Goal: Task Accomplishment & Management: Use online tool/utility

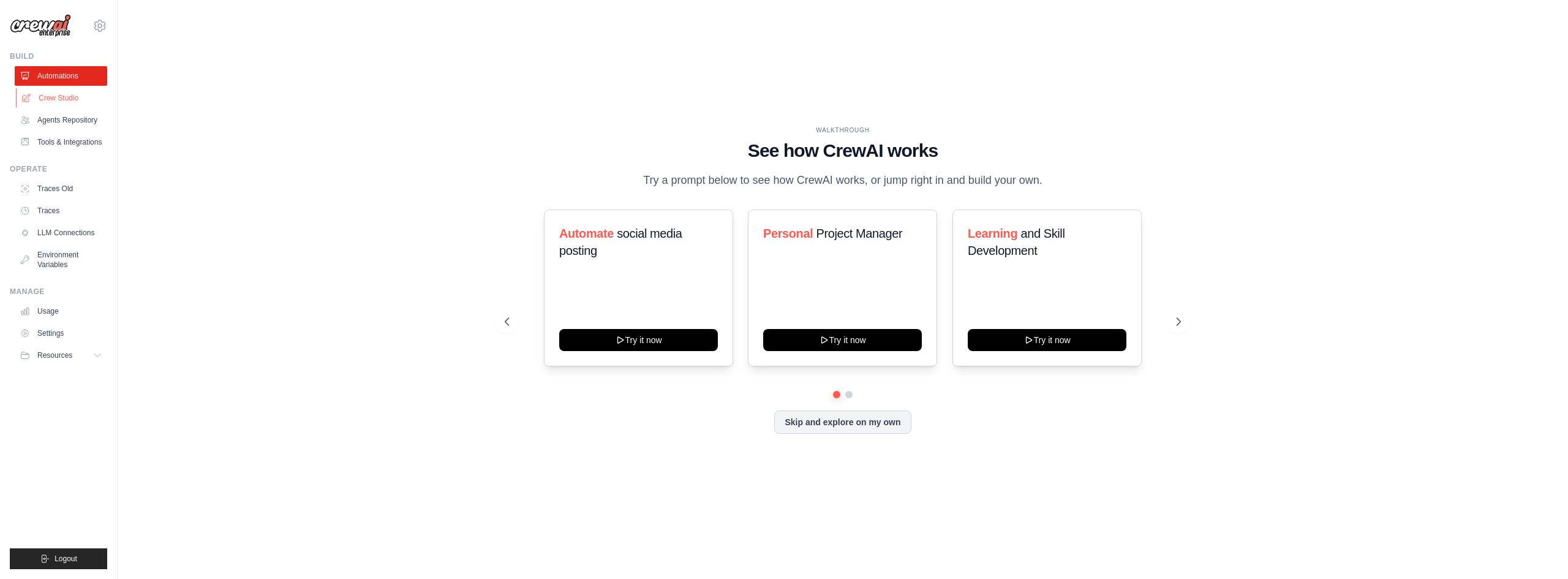
click at [56, 101] on link "Crew Studio" at bounding box center [62, 98] width 92 height 20
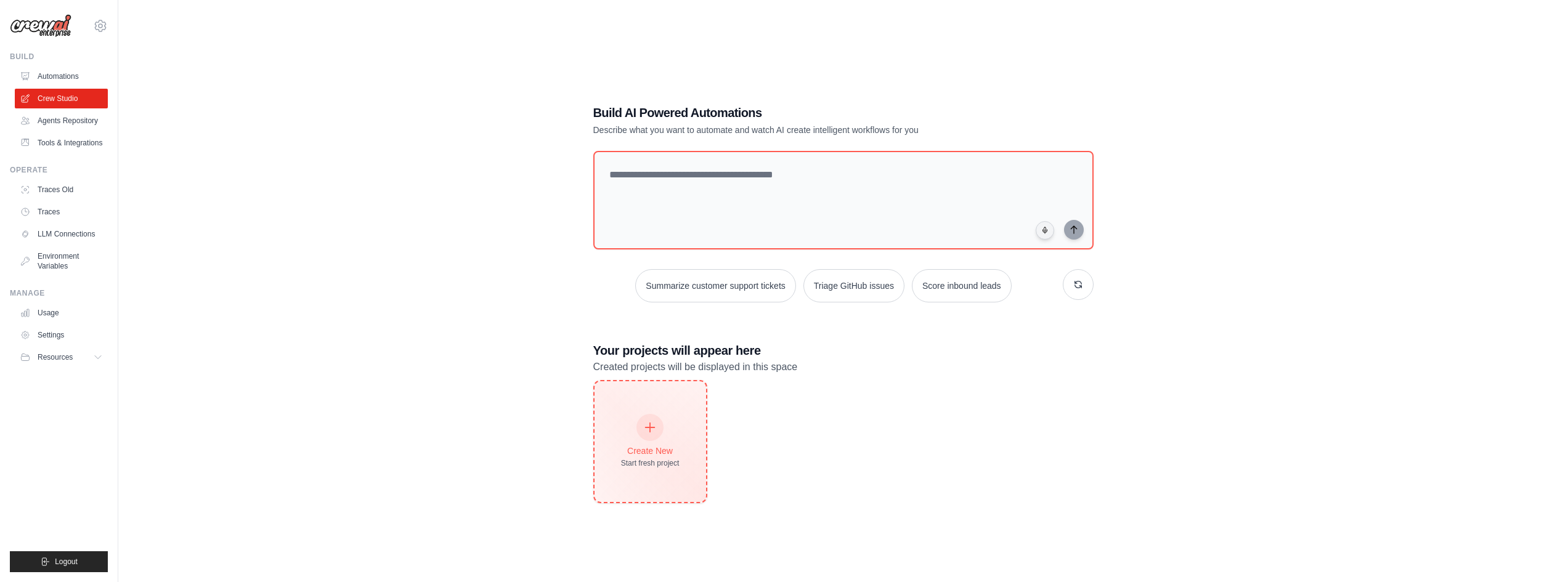
click at [664, 430] on div "Create New Start fresh project" at bounding box center [650, 441] width 59 height 53
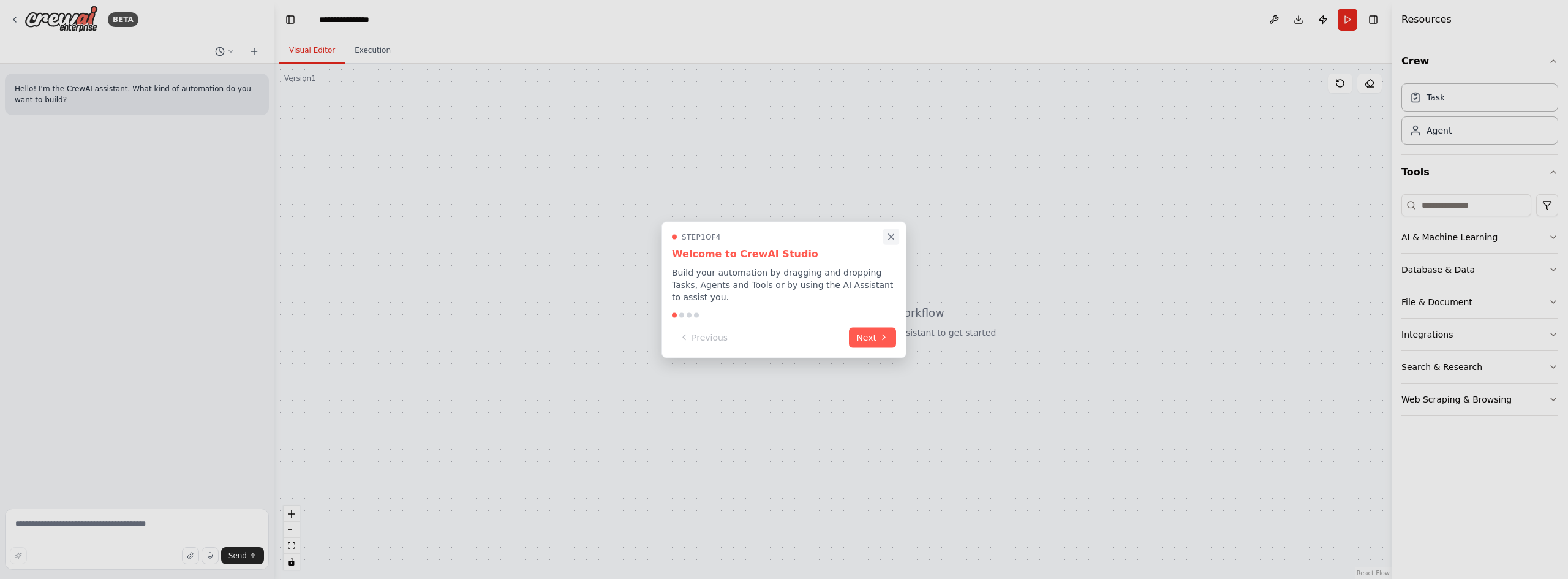
click at [891, 242] on icon "Close walkthrough" at bounding box center [890, 236] width 11 height 11
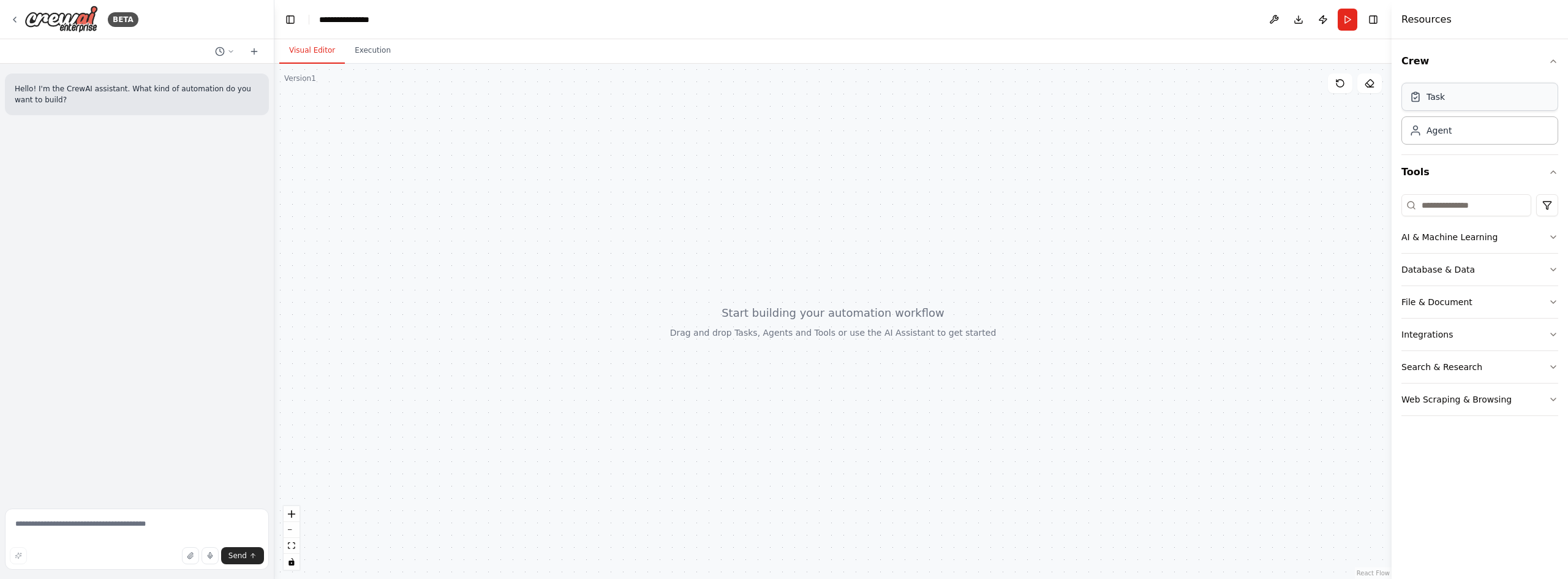
click at [1464, 100] on div "Task" at bounding box center [1480, 97] width 157 height 28
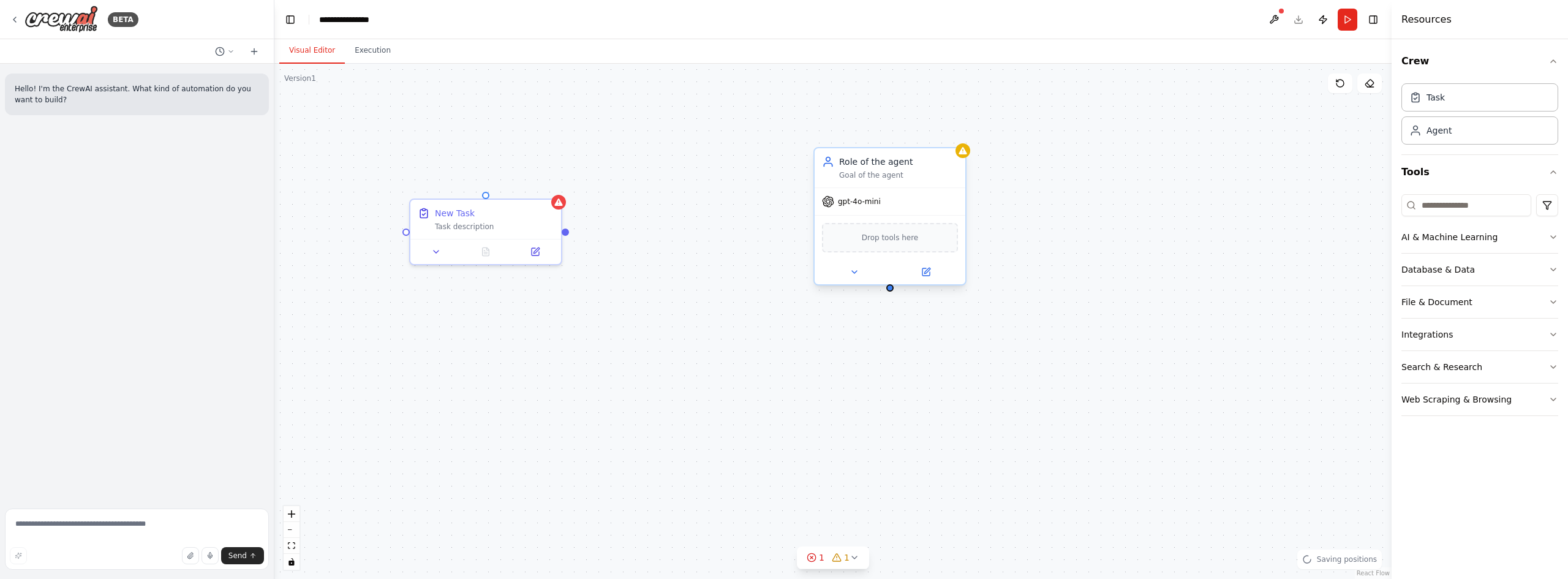
click at [897, 205] on div "gpt-4o-mini" at bounding box center [890, 201] width 151 height 27
click at [856, 205] on span "gpt-4o-mini" at bounding box center [859, 201] width 43 height 10
click at [926, 270] on icon at bounding box center [927, 270] width 6 height 6
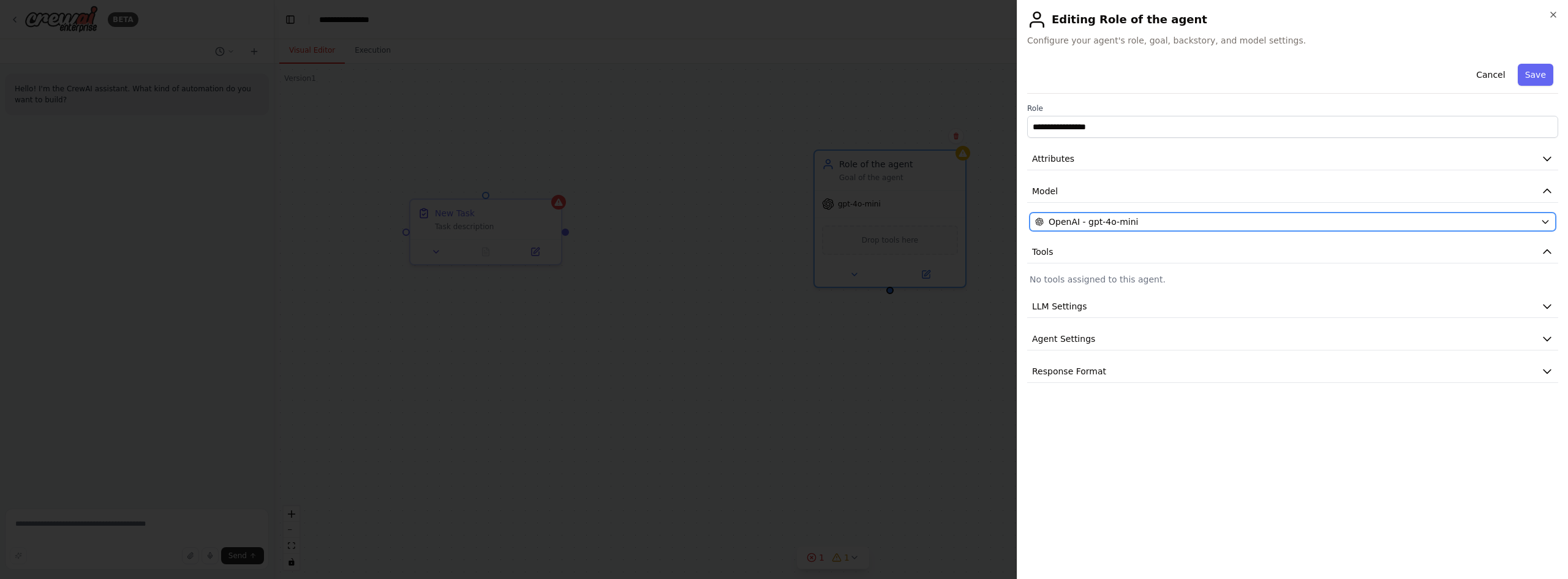
click at [1122, 217] on span "OpenAI - gpt-4o-mini" at bounding box center [1092, 221] width 89 height 12
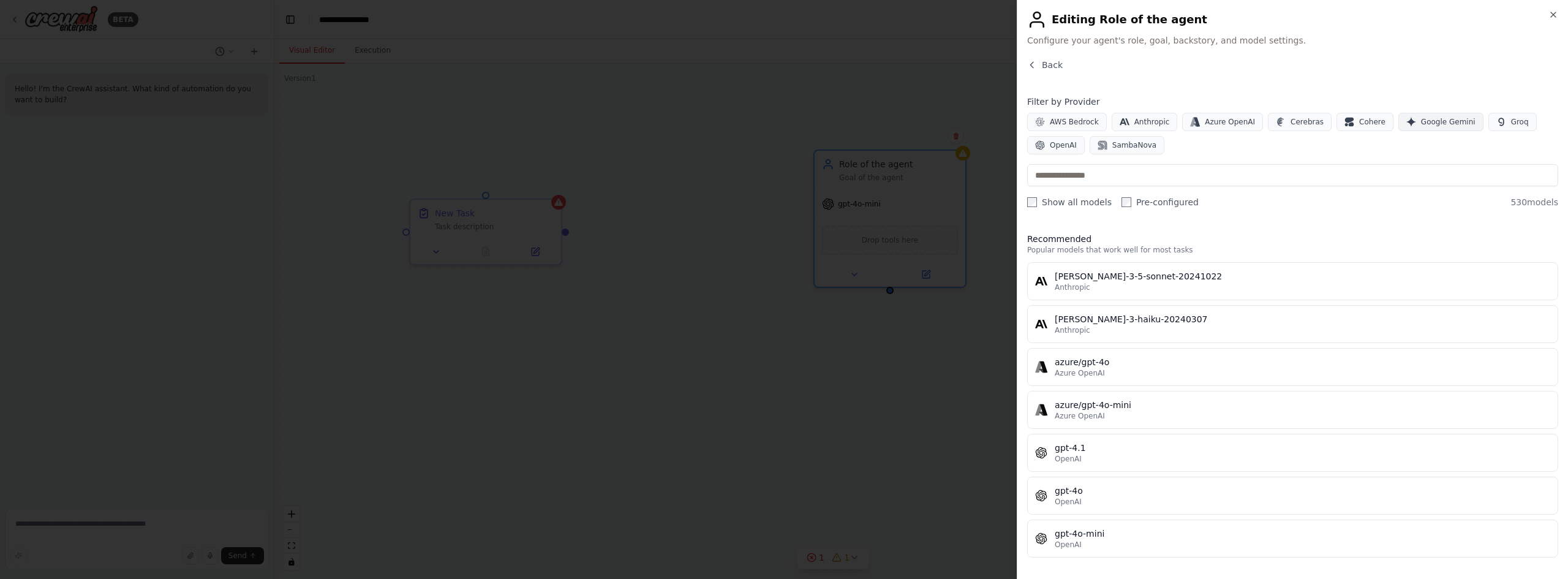
click at [1435, 125] on span "Google Gemini" at bounding box center [1447, 121] width 54 height 10
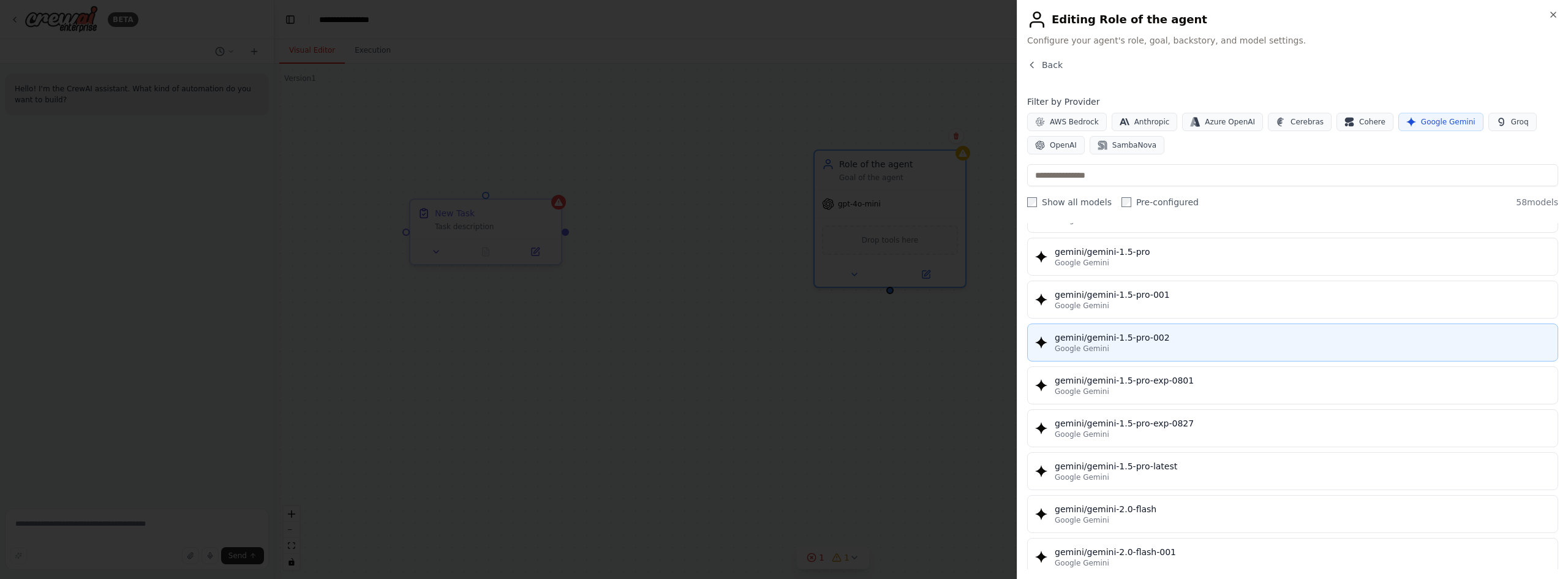
scroll to position [735, 0]
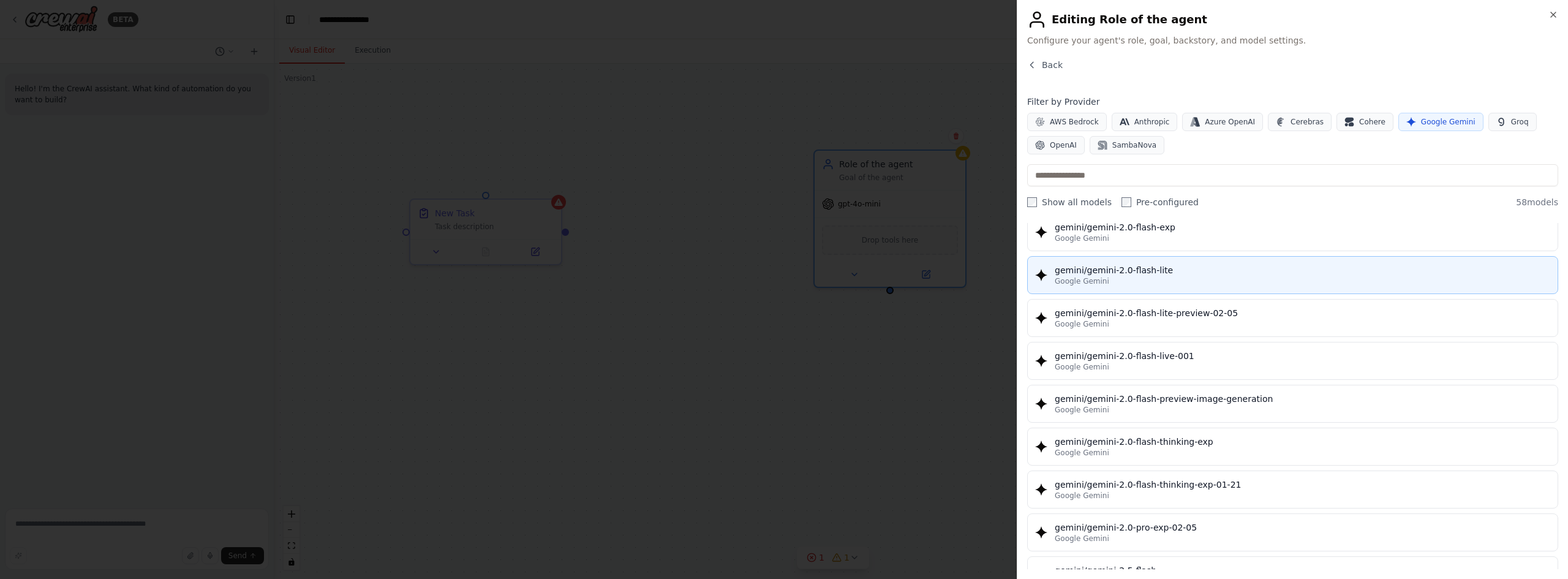
click at [1203, 284] on div "Google Gemini" at bounding box center [1302, 281] width 496 height 10
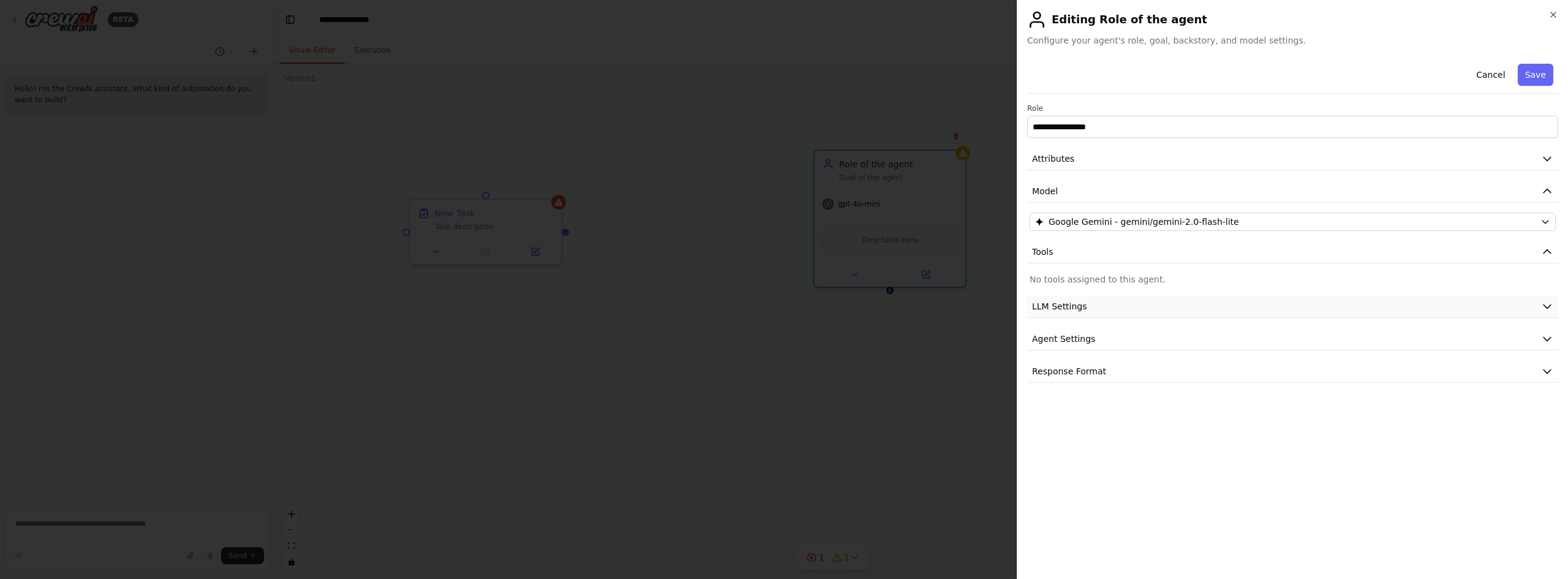
click at [1088, 299] on button "LLM Settings" at bounding box center [1292, 306] width 531 height 22
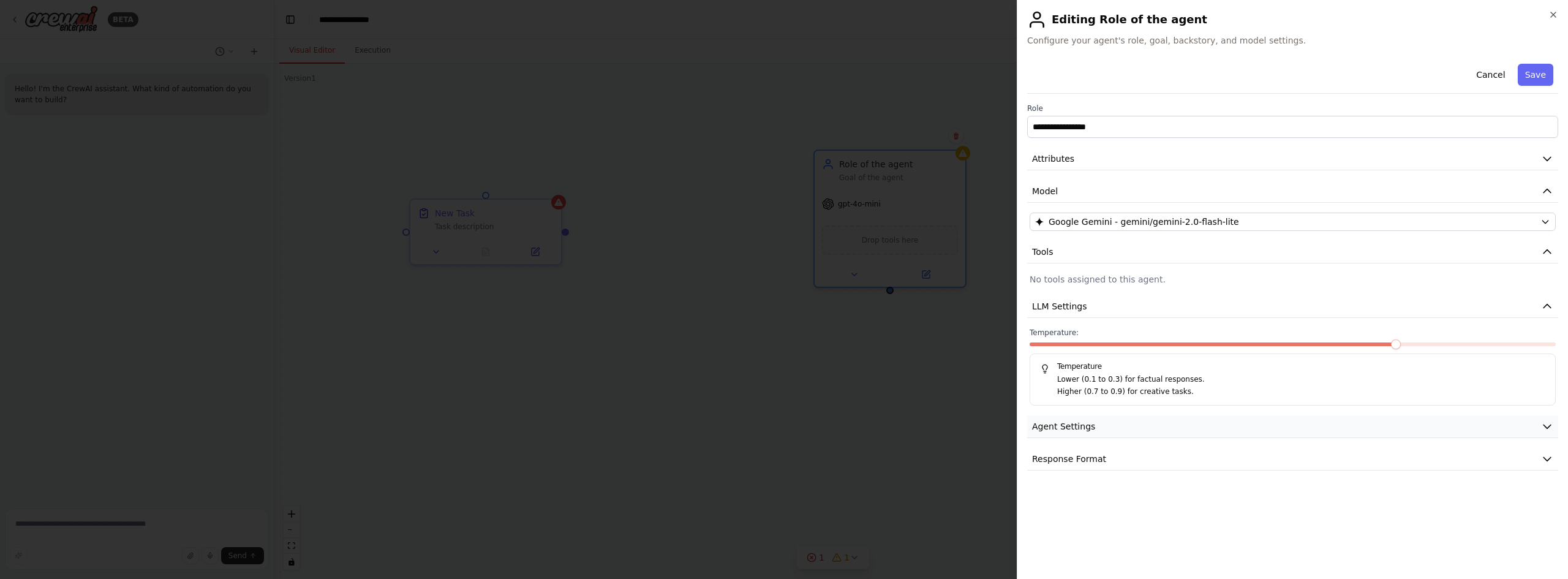
click at [1105, 427] on button "Agent Settings" at bounding box center [1292, 426] width 531 height 22
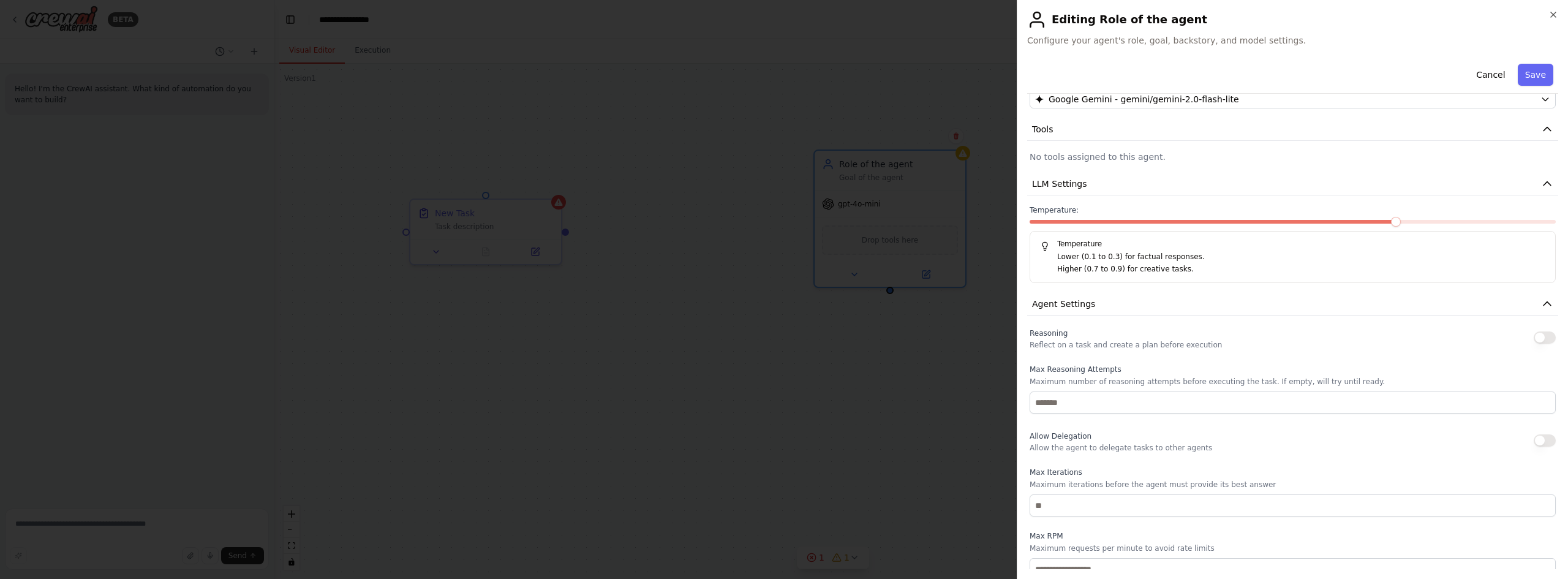
scroll to position [184, 0]
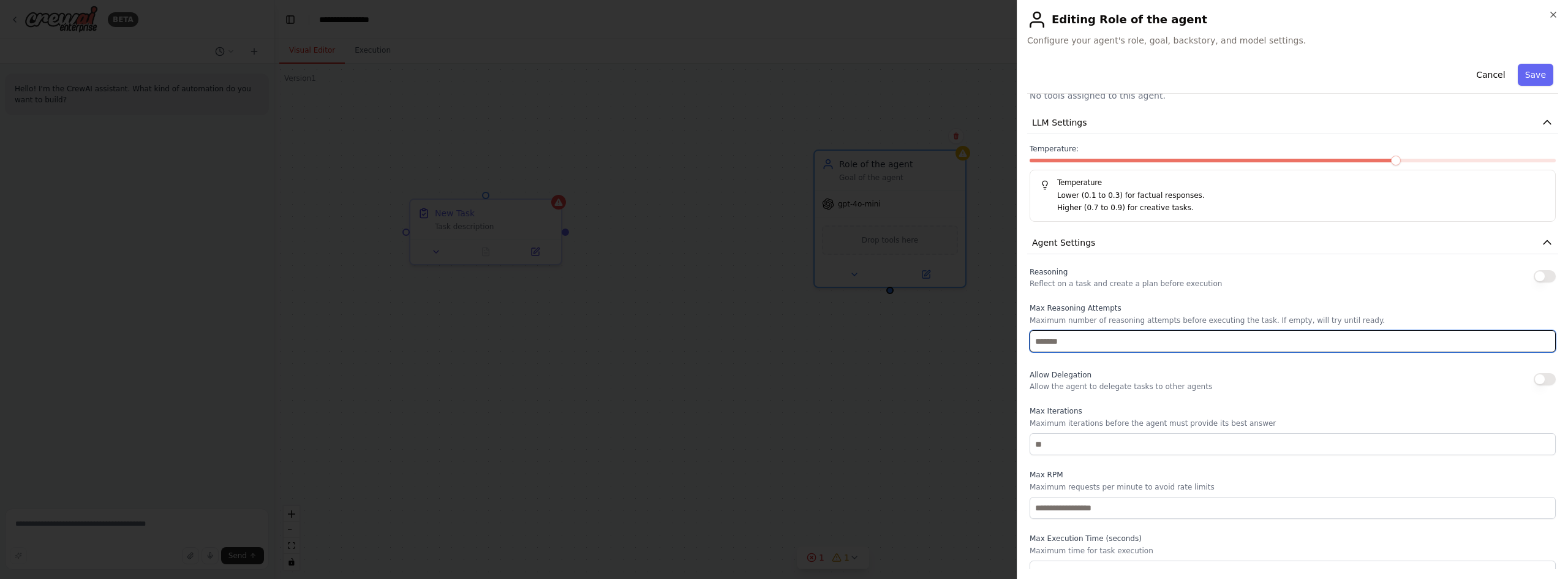
click at [1128, 339] on input "number" at bounding box center [1292, 341] width 526 height 22
type input "*"
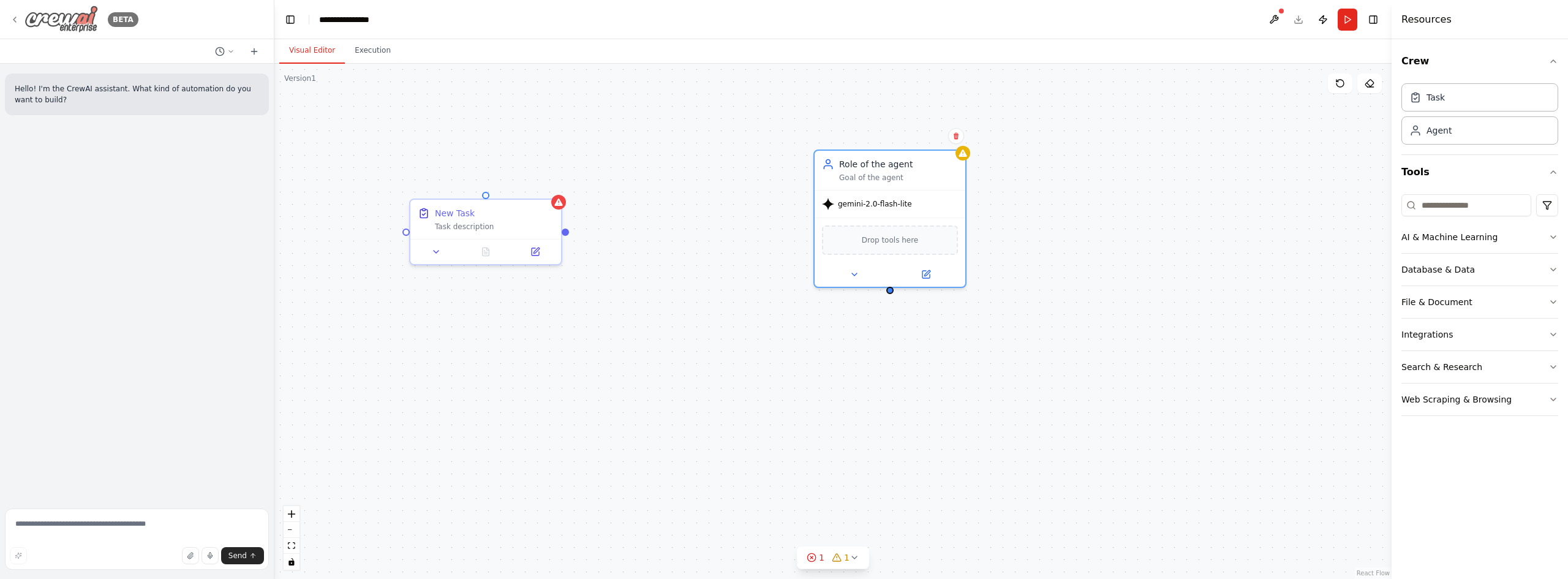
click at [15, 26] on div "BETA" at bounding box center [74, 19] width 129 height 28
